Goal: Task Accomplishment & Management: Use online tool/utility

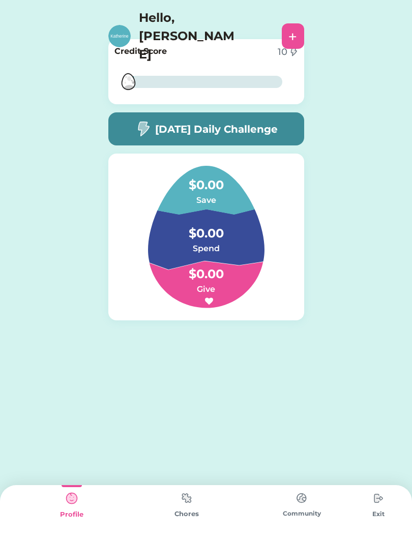
click at [187, 517] on div "Chores" at bounding box center [186, 514] width 115 height 10
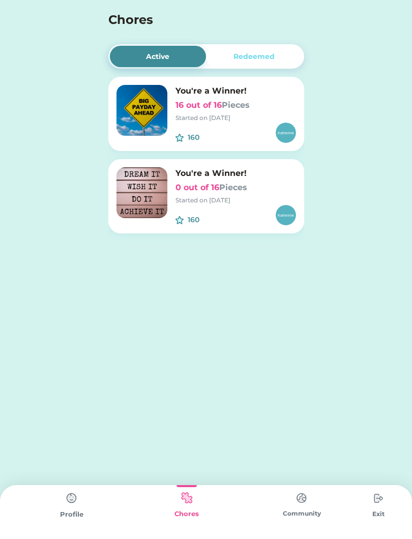
click at [253, 194] on div "You're a Winner! 0 out of 16 Pieces Started on 9/10/25" at bounding box center [236, 186] width 121 height 38
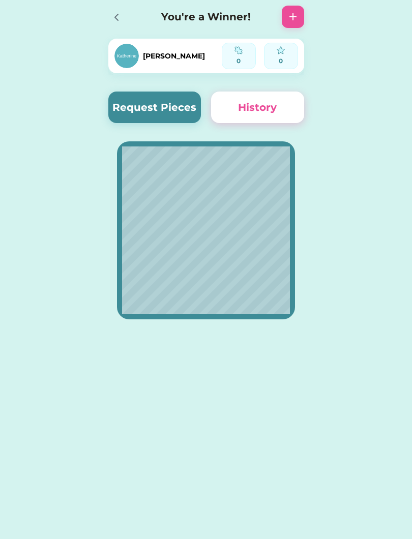
click at [150, 117] on button "Request Pieces" at bounding box center [154, 108] width 93 height 32
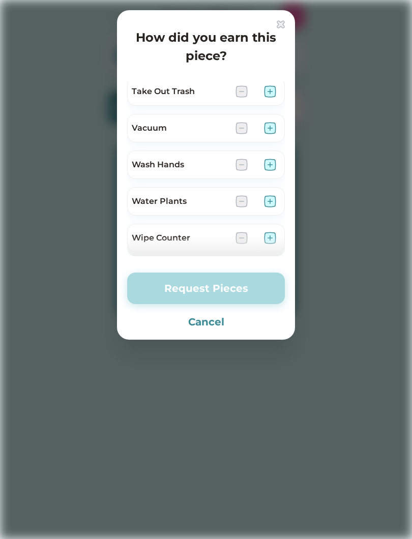
scroll to position [704, 0]
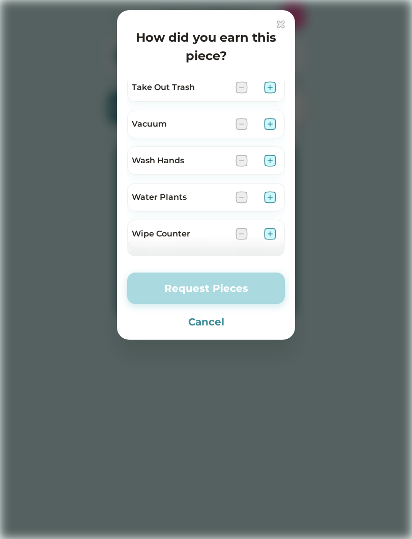
click at [269, 163] on img at bounding box center [270, 161] width 12 height 12
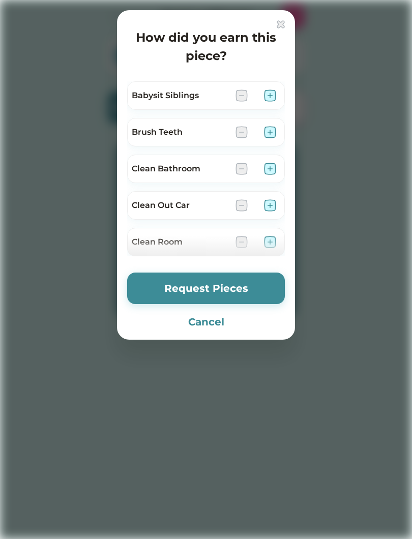
scroll to position [0, 0]
click at [225, 278] on button "Request Pieces" at bounding box center [206, 289] width 158 height 32
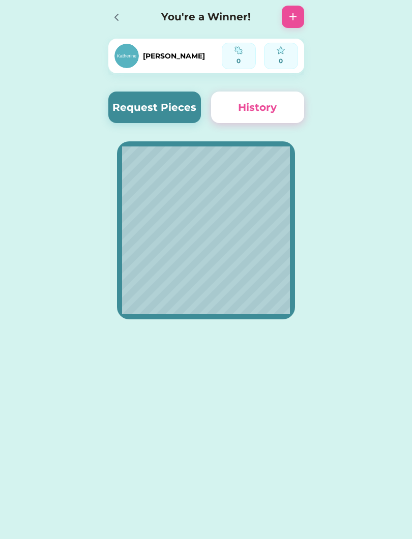
click at [173, 106] on button "Request Pieces" at bounding box center [154, 108] width 93 height 32
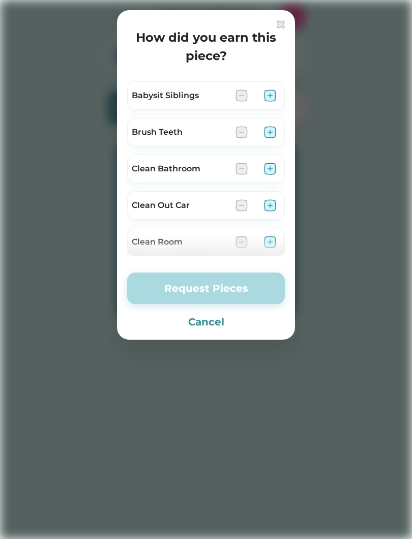
click at [275, 129] on img at bounding box center [270, 132] width 12 height 12
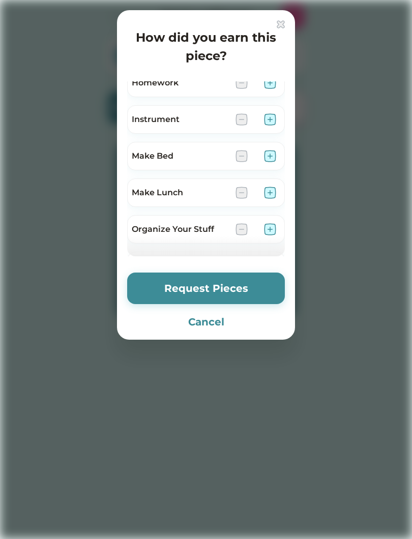
scroll to position [380, 0]
click at [274, 151] on img at bounding box center [270, 155] width 12 height 12
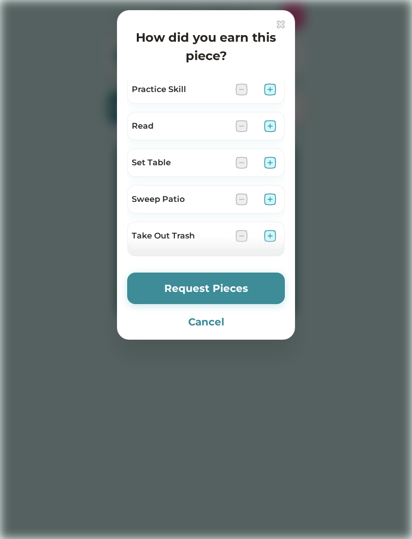
scroll to position [551, 0]
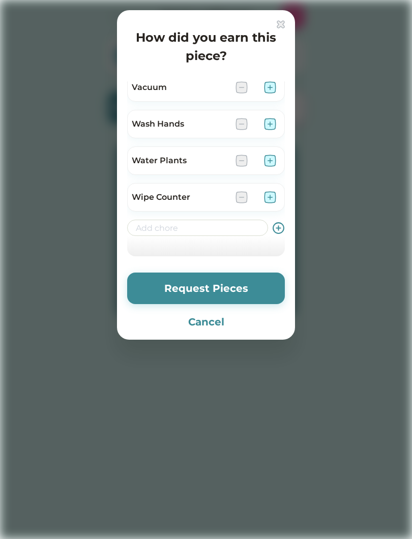
click at [237, 290] on button "Request Pieces" at bounding box center [206, 289] width 158 height 32
